Goal: Find contact information: Find contact information

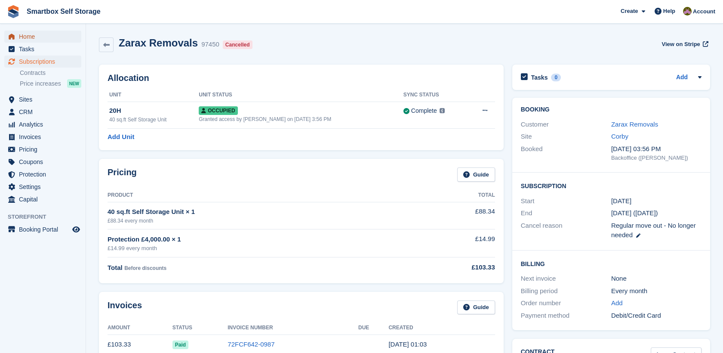
click at [60, 38] on span "Home" at bounding box center [45, 37] width 52 height 12
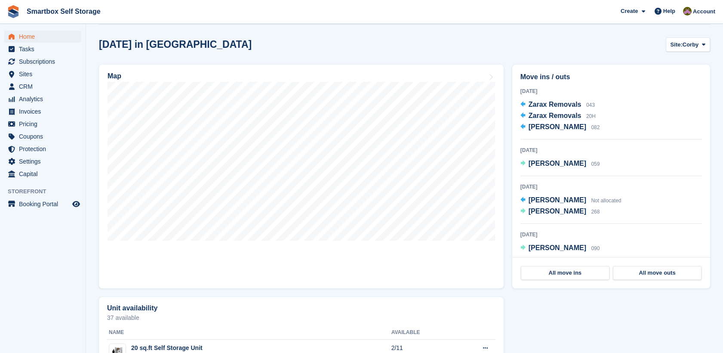
scroll to position [221, 0]
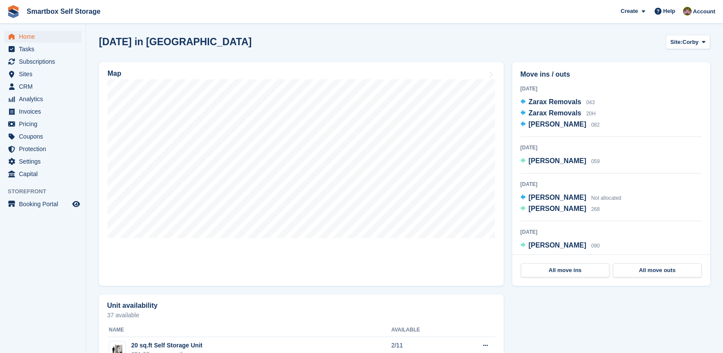
click at [688, 29] on section "NEW Make extra revenue with our new price increases tool Rooted in industry bes…" at bounding box center [404, 176] width 637 height 795
click at [687, 45] on span "Corby" at bounding box center [691, 42] width 16 height 9
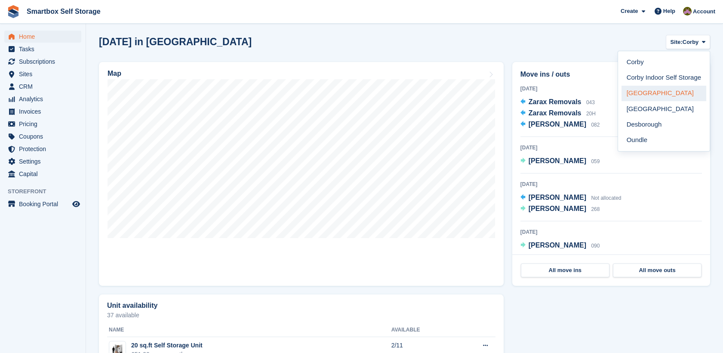
click at [677, 92] on link "[GEOGRAPHIC_DATA]" at bounding box center [663, 93] width 85 height 15
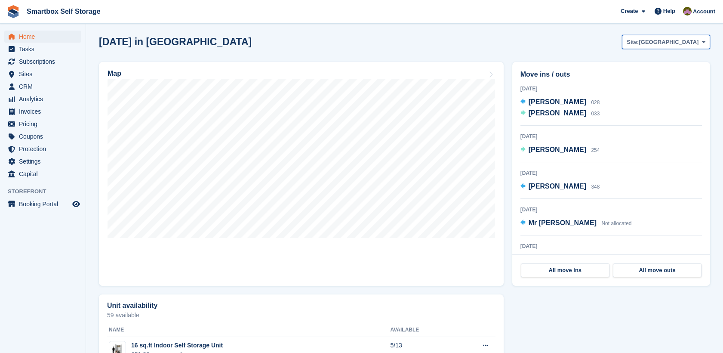
click at [688, 39] on span "[GEOGRAPHIC_DATA]" at bounding box center [669, 42] width 60 height 9
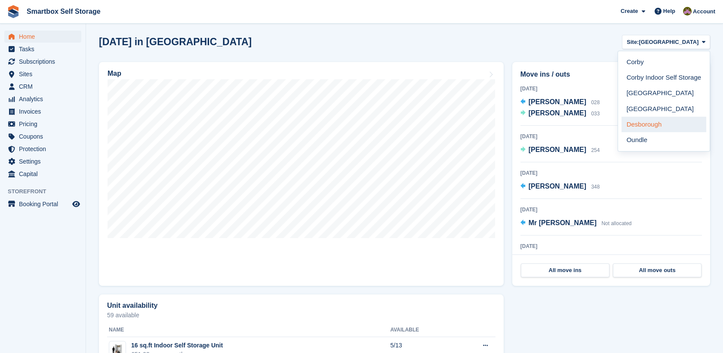
click at [664, 123] on link "Desborough" at bounding box center [663, 124] width 85 height 15
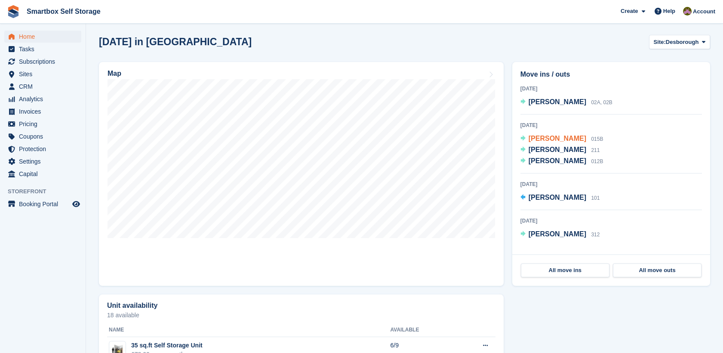
click at [531, 140] on span "Ian Baldock" at bounding box center [558, 138] width 58 height 7
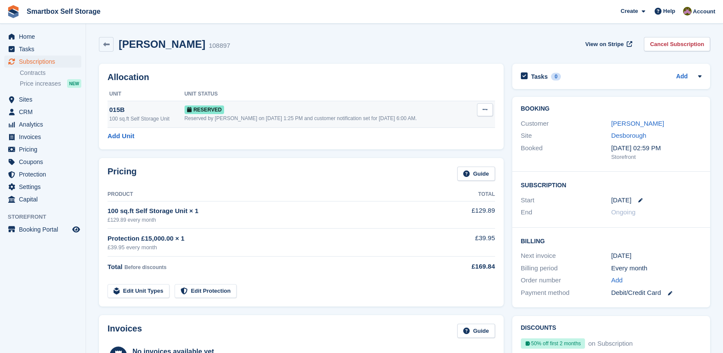
click at [388, 110] on div "Reserved" at bounding box center [329, 109] width 288 height 9
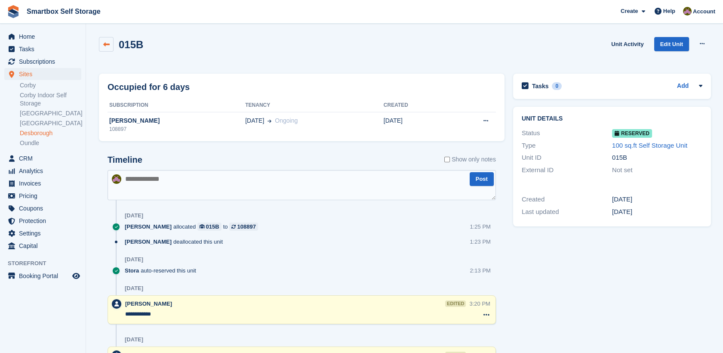
click at [108, 48] on link at bounding box center [106, 44] width 15 height 15
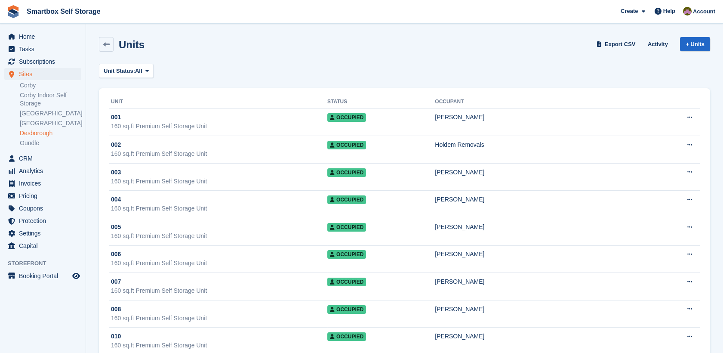
click at [44, 131] on link "Desborough" at bounding box center [51, 133] width 62 height 8
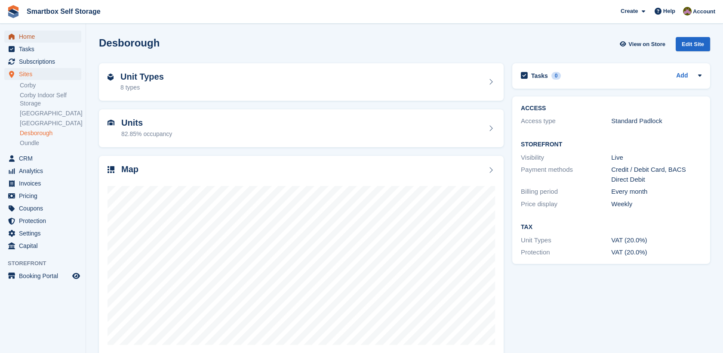
click at [53, 37] on span "Home" at bounding box center [45, 37] width 52 height 12
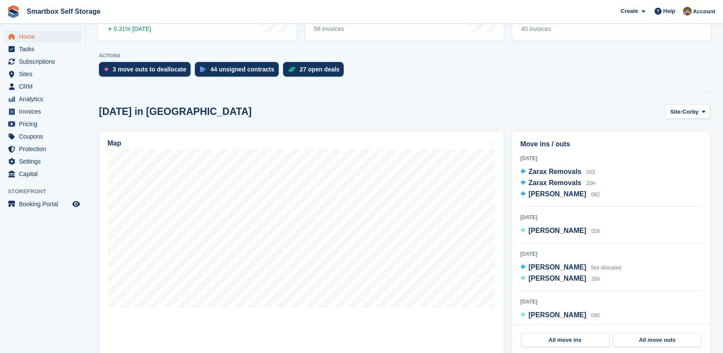
scroll to position [150, 0]
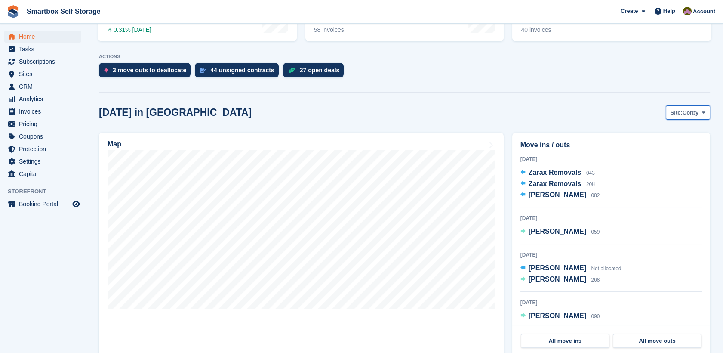
click at [684, 105] on button "Site: Corby" at bounding box center [688, 112] width 44 height 14
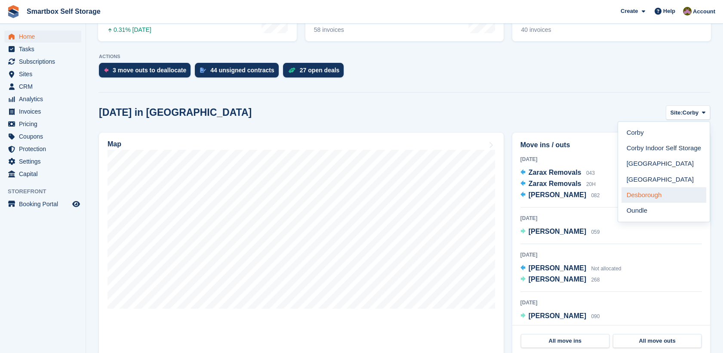
click at [651, 191] on link "Desborough" at bounding box center [663, 194] width 85 height 15
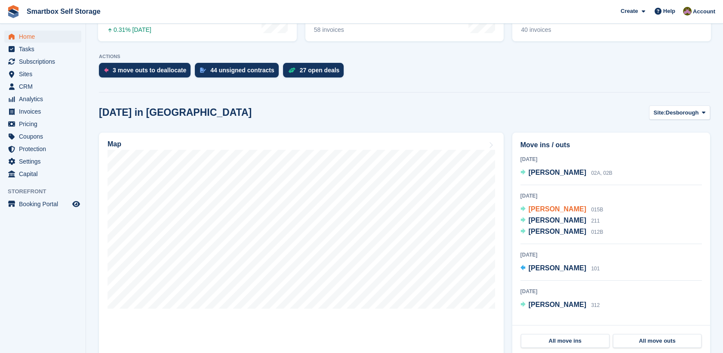
click at [546, 207] on span "[PERSON_NAME]" at bounding box center [558, 208] width 58 height 7
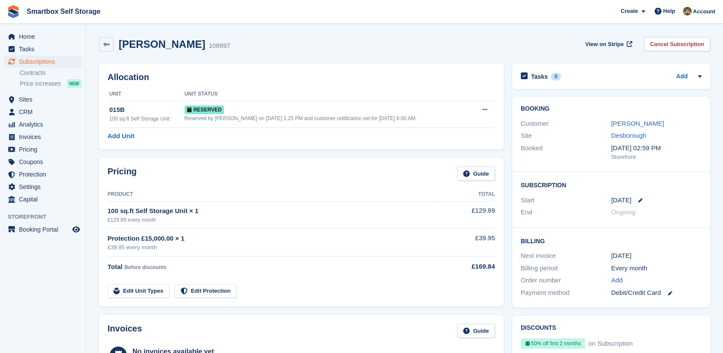
click at [634, 123] on link "[PERSON_NAME]" at bounding box center [637, 123] width 53 height 7
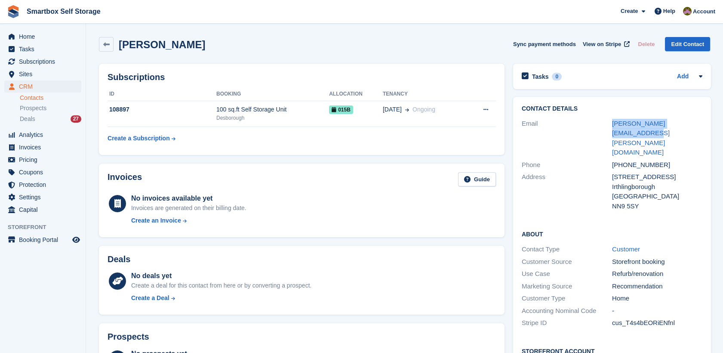
drag, startPoint x: 696, startPoint y: 125, endPoint x: 608, endPoint y: 123, distance: 88.2
click at [608, 123] on div "Email [PERSON_NAME][EMAIL_ADDRESS][PERSON_NAME][DOMAIN_NAME]" at bounding box center [612, 137] width 181 height 41
copy div "[PERSON_NAME][EMAIL_ADDRESS][PERSON_NAME][DOMAIN_NAME]"
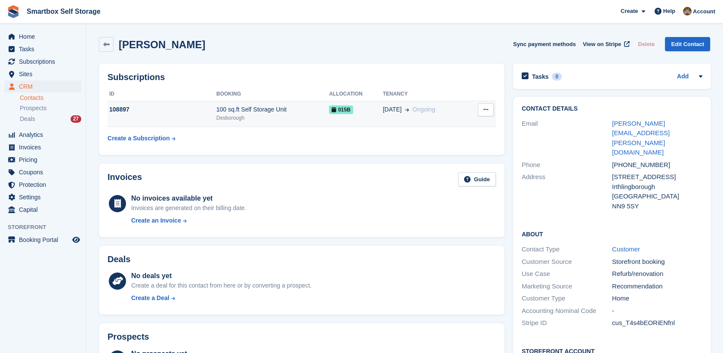
click at [361, 122] on td "015B" at bounding box center [356, 114] width 54 height 26
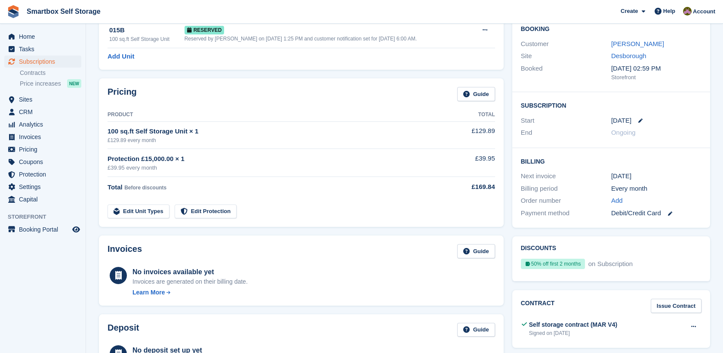
scroll to position [2, 0]
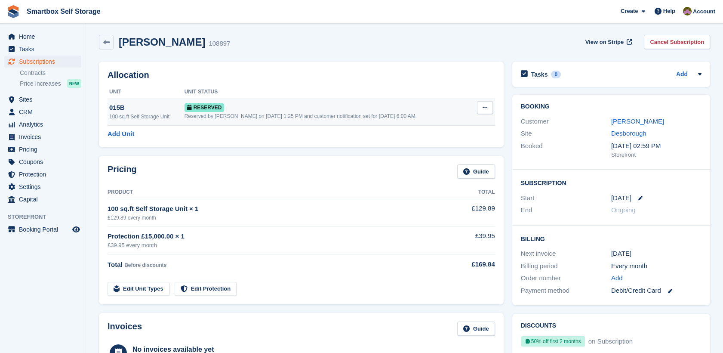
click at [273, 106] on div "Reserved" at bounding box center [329, 107] width 288 height 9
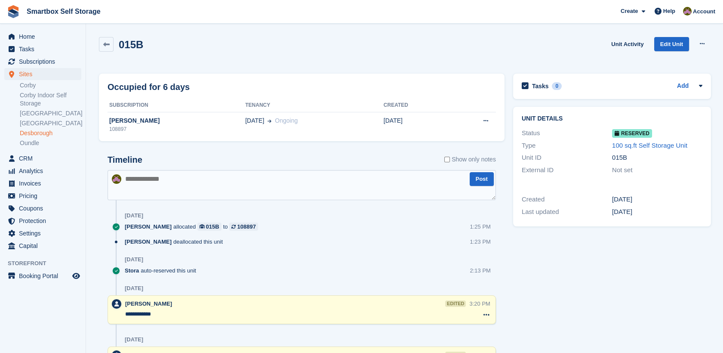
scroll to position [52, 0]
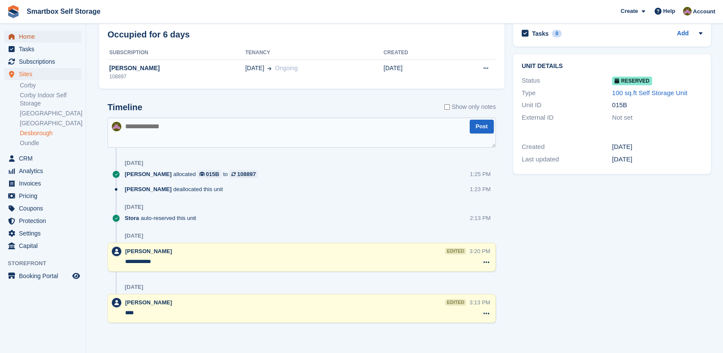
click at [39, 40] on span "Home" at bounding box center [45, 37] width 52 height 12
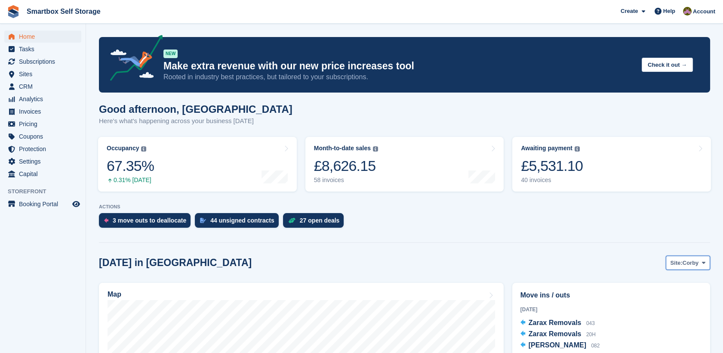
click at [682, 261] on span "Site:" at bounding box center [676, 262] width 12 height 9
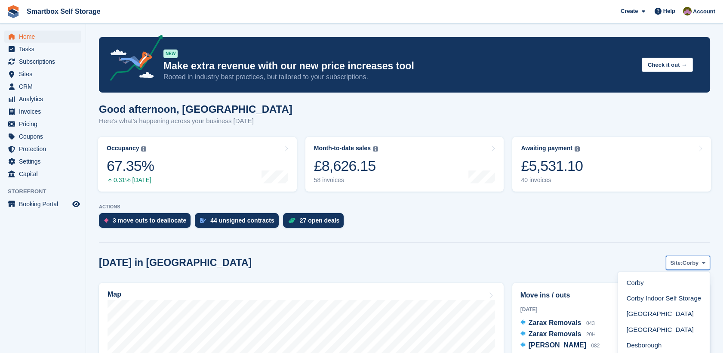
click at [682, 261] on span "Site:" at bounding box center [676, 262] width 12 height 9
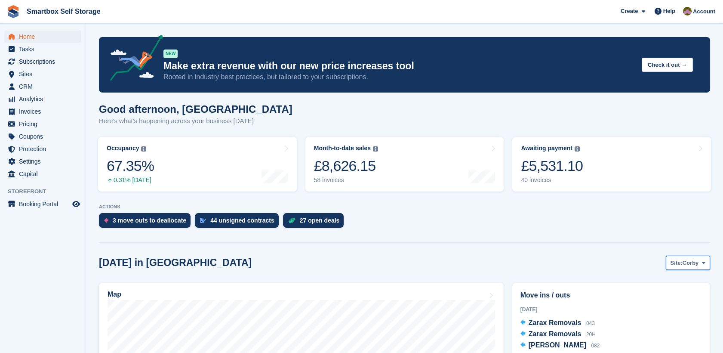
click at [682, 261] on span "Site:" at bounding box center [676, 262] width 12 height 9
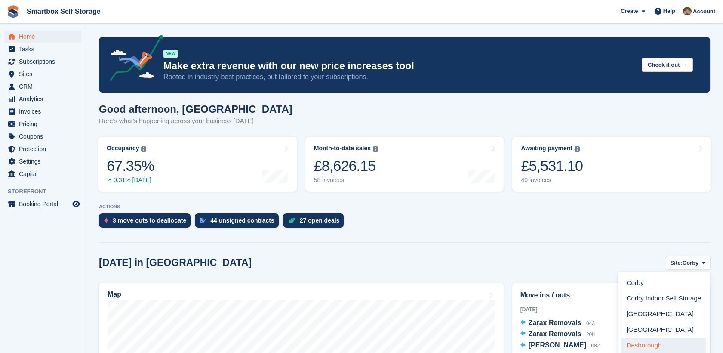
click at [658, 338] on link "Desborough" at bounding box center [663, 344] width 85 height 15
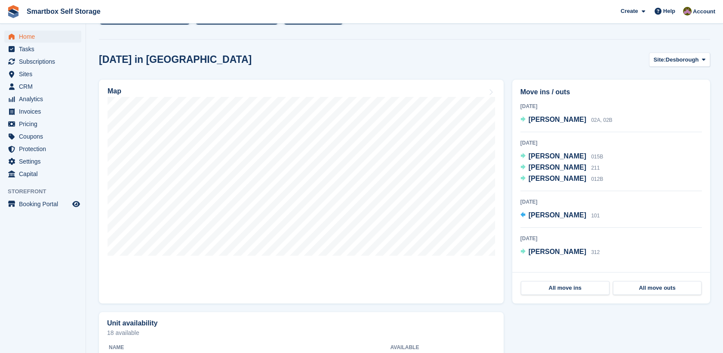
scroll to position [213, 0]
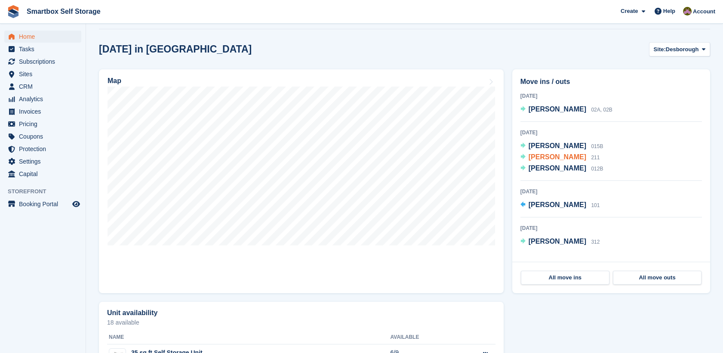
click at [539, 156] on span "[PERSON_NAME]" at bounding box center [558, 156] width 58 height 7
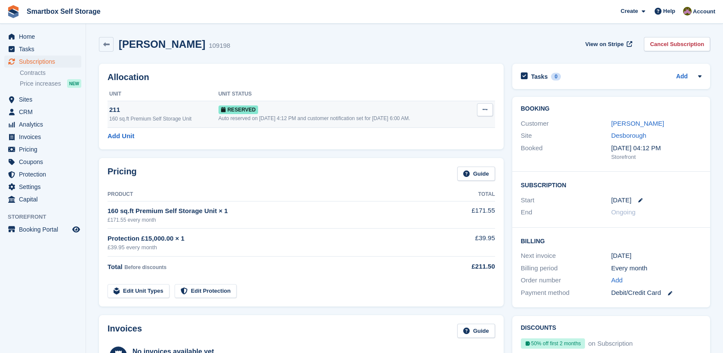
click at [379, 116] on div "Auto reserved on [DATE] 4:12 PM and customer notification set for [DATE] 6:00 A…" at bounding box center [344, 118] width 253 height 8
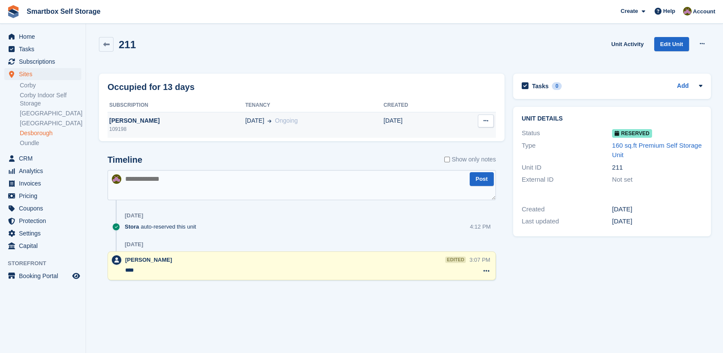
click at [121, 119] on div "[PERSON_NAME]" at bounding box center [177, 120] width 138 height 9
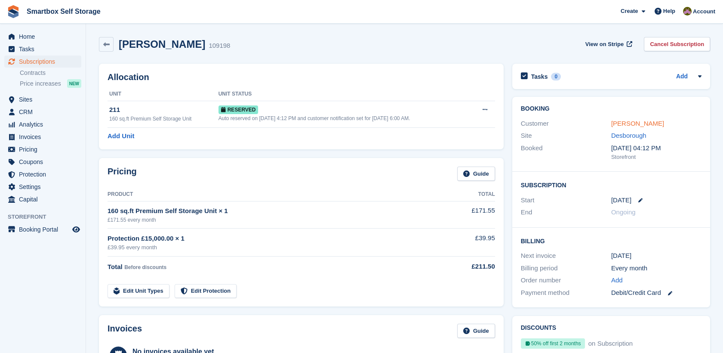
click at [627, 120] on link "[PERSON_NAME]" at bounding box center [637, 123] width 53 height 7
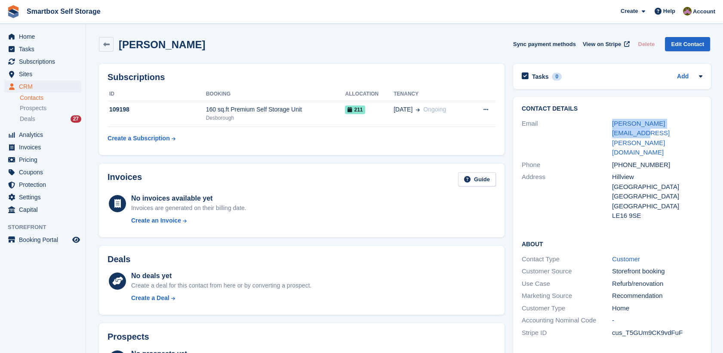
drag, startPoint x: 695, startPoint y: 123, endPoint x: 607, endPoint y: 125, distance: 87.8
click at [607, 125] on div "Email [PERSON_NAME][EMAIL_ADDRESS][PERSON_NAME][DOMAIN_NAME]" at bounding box center [612, 137] width 181 height 41
click at [623, 125] on link "[PERSON_NAME][EMAIL_ADDRESS][PERSON_NAME][DOMAIN_NAME]" at bounding box center [641, 138] width 58 height 37
click at [623, 125] on link "jamie.f.gough@gmail.com" at bounding box center [641, 138] width 58 height 37
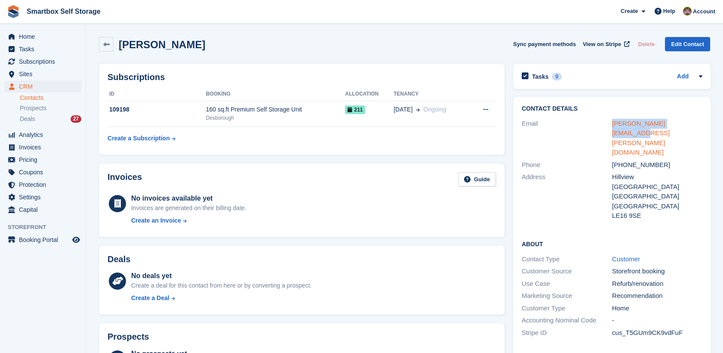
click at [623, 125] on link "jamie.f.gough@gmail.com" at bounding box center [641, 138] width 58 height 37
copy div "jamie.f.gough@gmail.com"
click at [28, 37] on span "Home" at bounding box center [45, 37] width 52 height 12
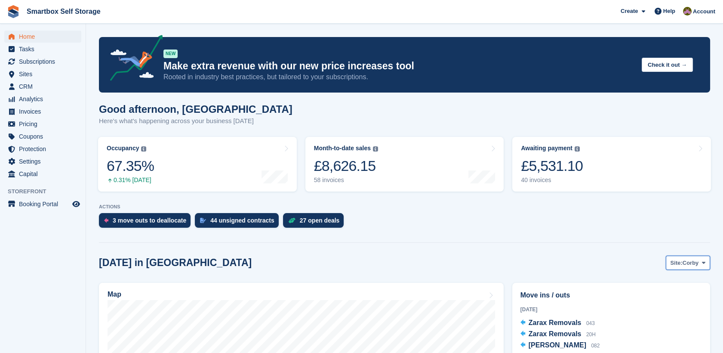
click at [678, 264] on span "Site:" at bounding box center [676, 262] width 12 height 9
click at [686, 265] on span "Corby" at bounding box center [691, 262] width 16 height 9
click at [698, 263] on button "Site: Corby" at bounding box center [688, 262] width 44 height 14
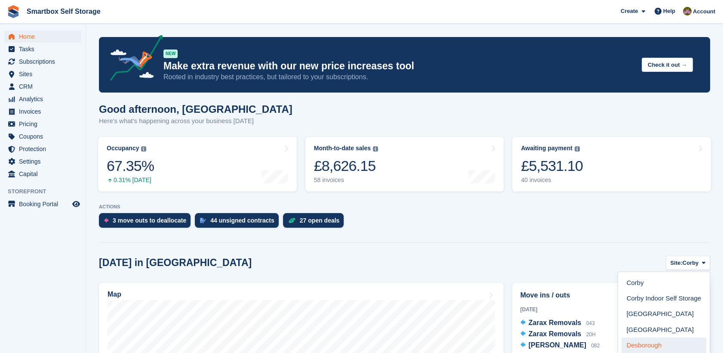
click at [655, 347] on link "Desborough" at bounding box center [663, 344] width 85 height 15
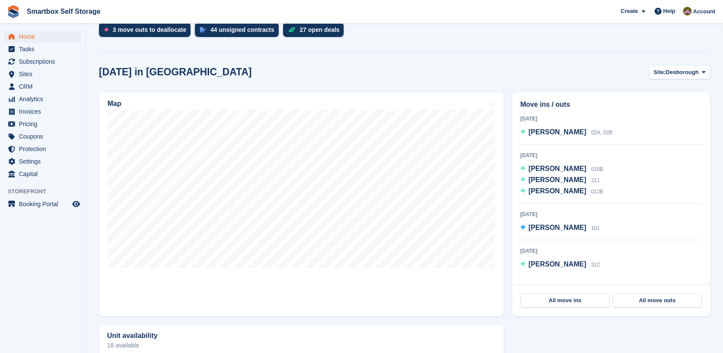
scroll to position [240, 0]
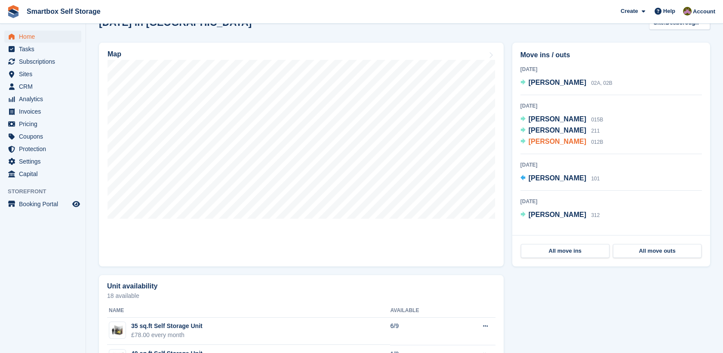
click at [563, 141] on span "Matt Timson" at bounding box center [558, 141] width 58 height 7
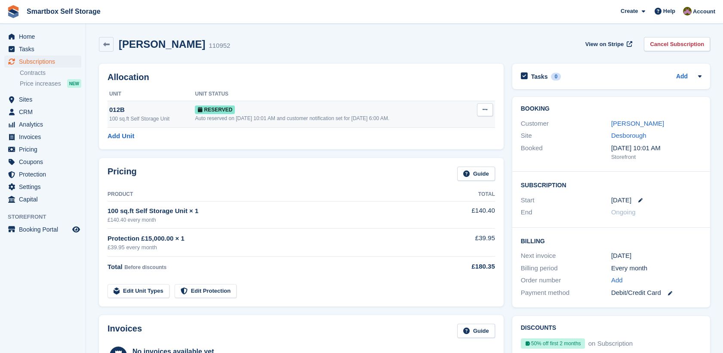
click at [284, 106] on div "Reserved" at bounding box center [332, 109] width 274 height 9
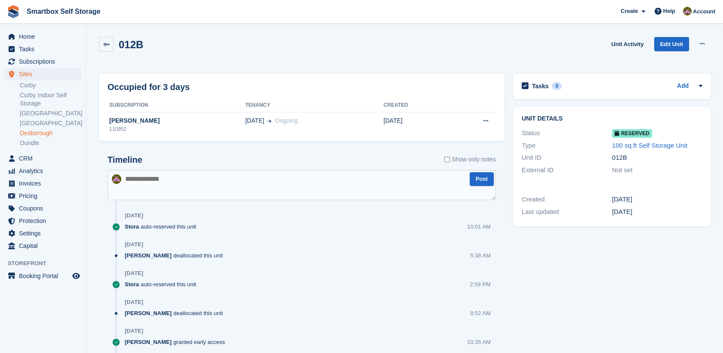
scroll to position [88, 0]
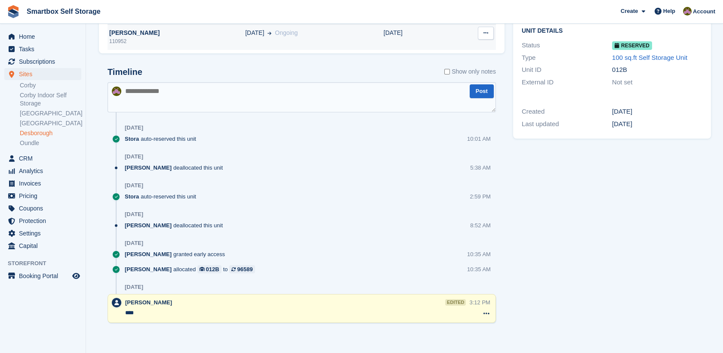
click at [146, 38] on div "110952" at bounding box center [177, 41] width 138 height 8
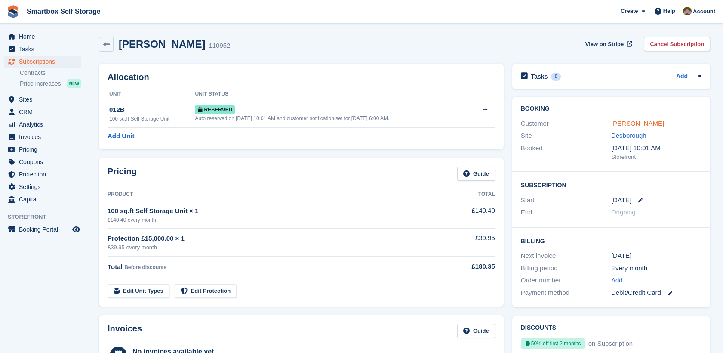
click at [633, 120] on link "[PERSON_NAME]" at bounding box center [637, 123] width 53 height 7
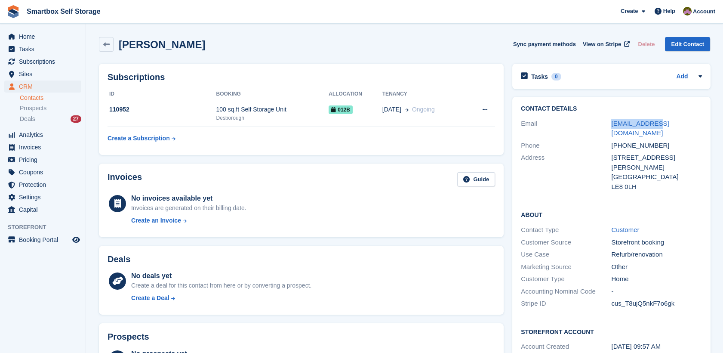
drag, startPoint x: 680, startPoint y: 119, endPoint x: 606, endPoint y: 124, distance: 74.6
click at [606, 124] on div "Email [EMAIL_ADDRESS][DOMAIN_NAME]" at bounding box center [611, 128] width 181 height 22
copy div "[EMAIL_ADDRESS][DOMAIN_NAME]"
click at [14, 35] on icon "menu" at bounding box center [12, 37] width 6 height 6
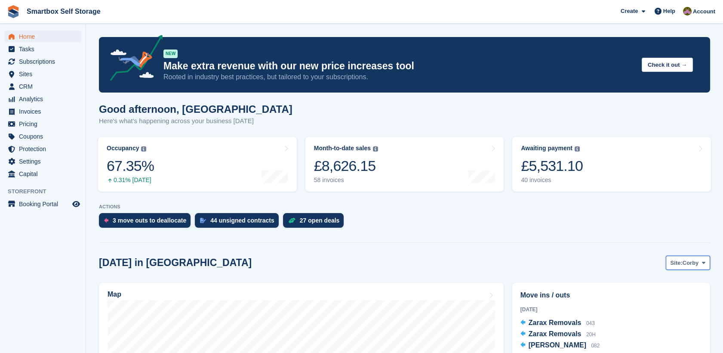
click at [679, 263] on span "Site:" at bounding box center [676, 262] width 12 height 9
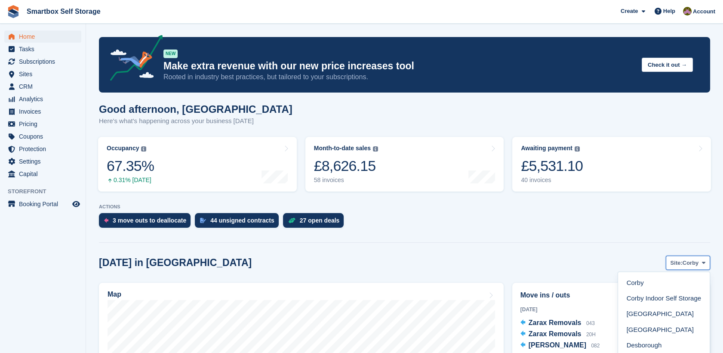
click at [679, 263] on span "Site:" at bounding box center [676, 262] width 12 height 9
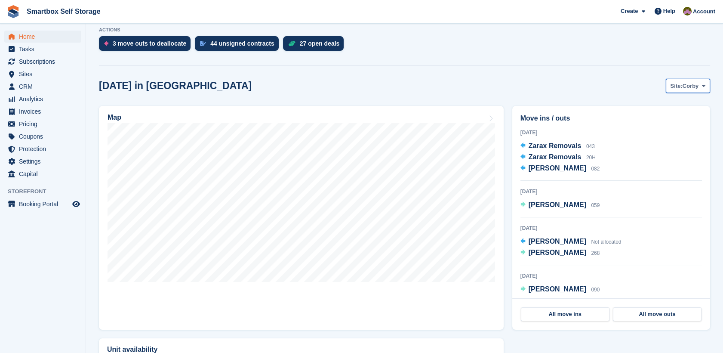
scroll to position [180, 0]
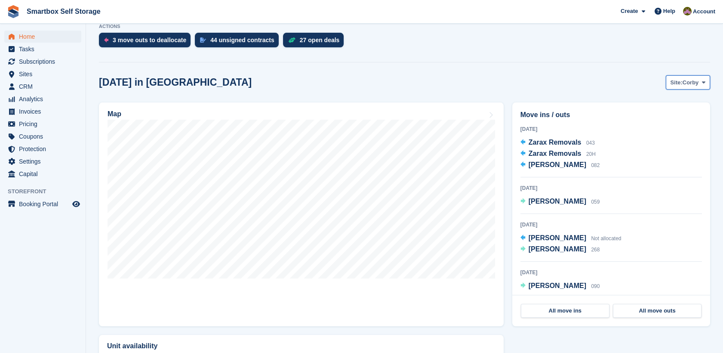
click at [689, 81] on span "Corby" at bounding box center [691, 82] width 16 height 9
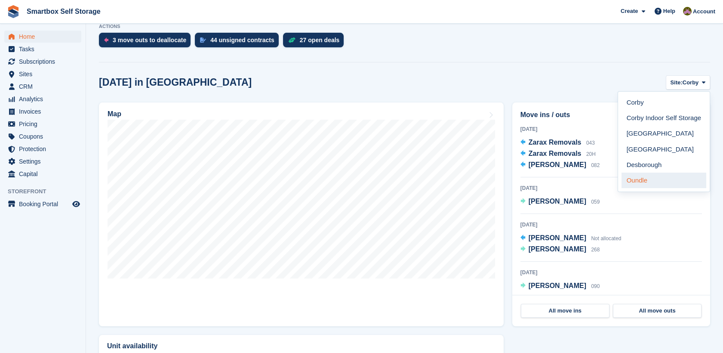
click at [653, 183] on link "Oundle" at bounding box center [663, 179] width 85 height 15
